Goal: Task Accomplishment & Management: Use online tool/utility

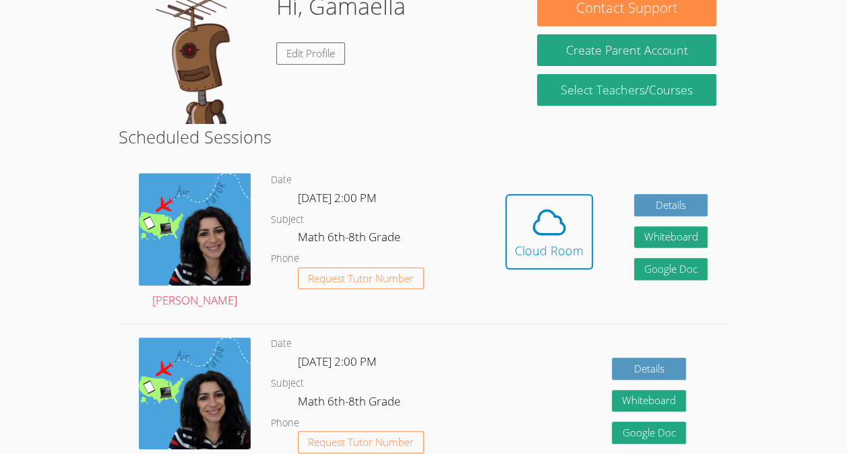
scroll to position [231, 0]
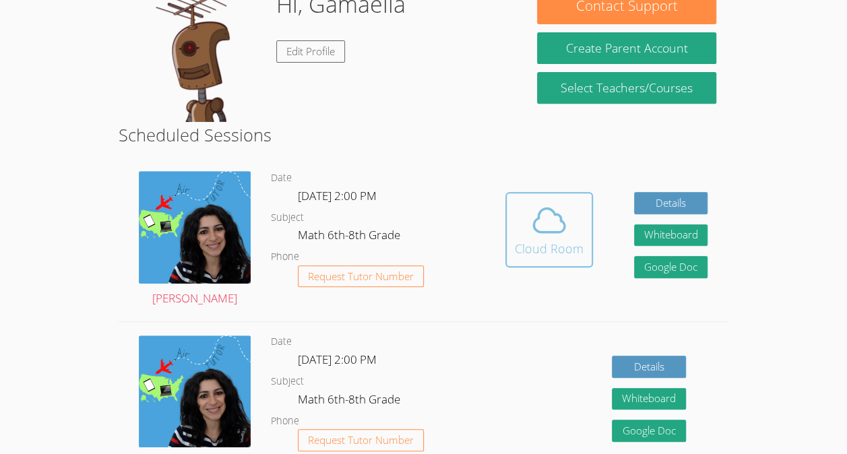
click at [557, 239] on icon at bounding box center [549, 221] width 38 height 38
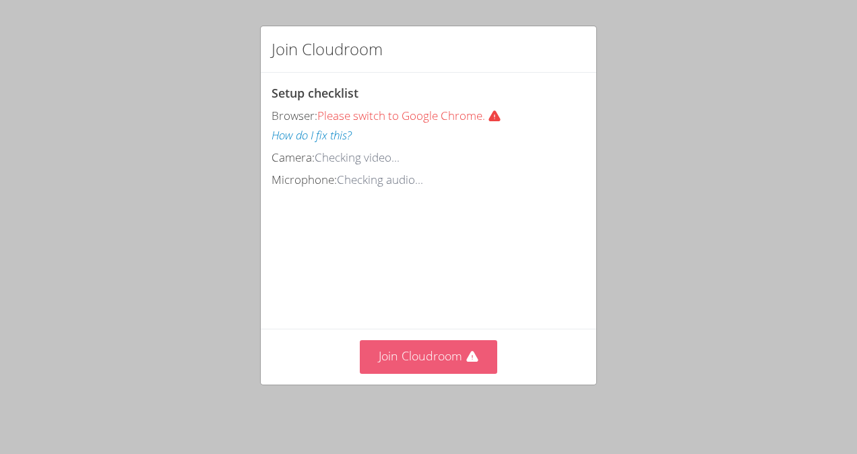
click at [443, 360] on button "Join Cloudroom" at bounding box center [429, 356] width 138 height 33
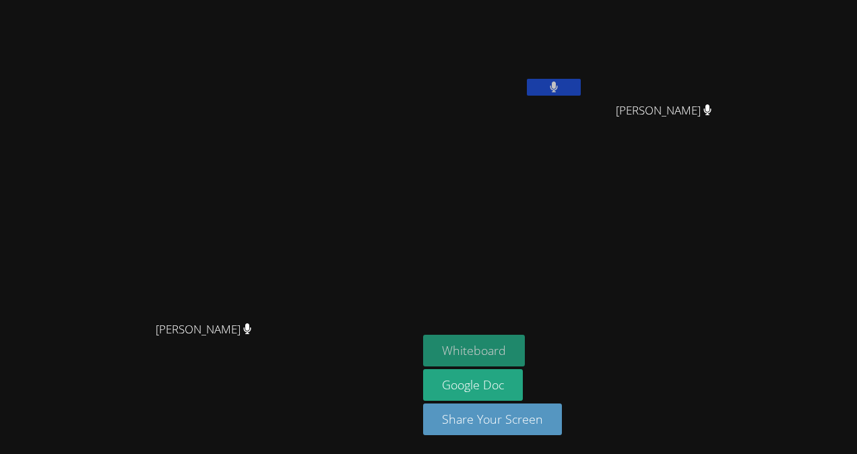
drag, startPoint x: 598, startPoint y: 349, endPoint x: 574, endPoint y: 355, distance: 24.9
drag, startPoint x: 568, startPoint y: 355, endPoint x: 542, endPoint y: 342, distance: 29.2
click at [525, 342] on button "Whiteboard" at bounding box center [474, 351] width 102 height 32
